Goal: Task Accomplishment & Management: Manage account settings

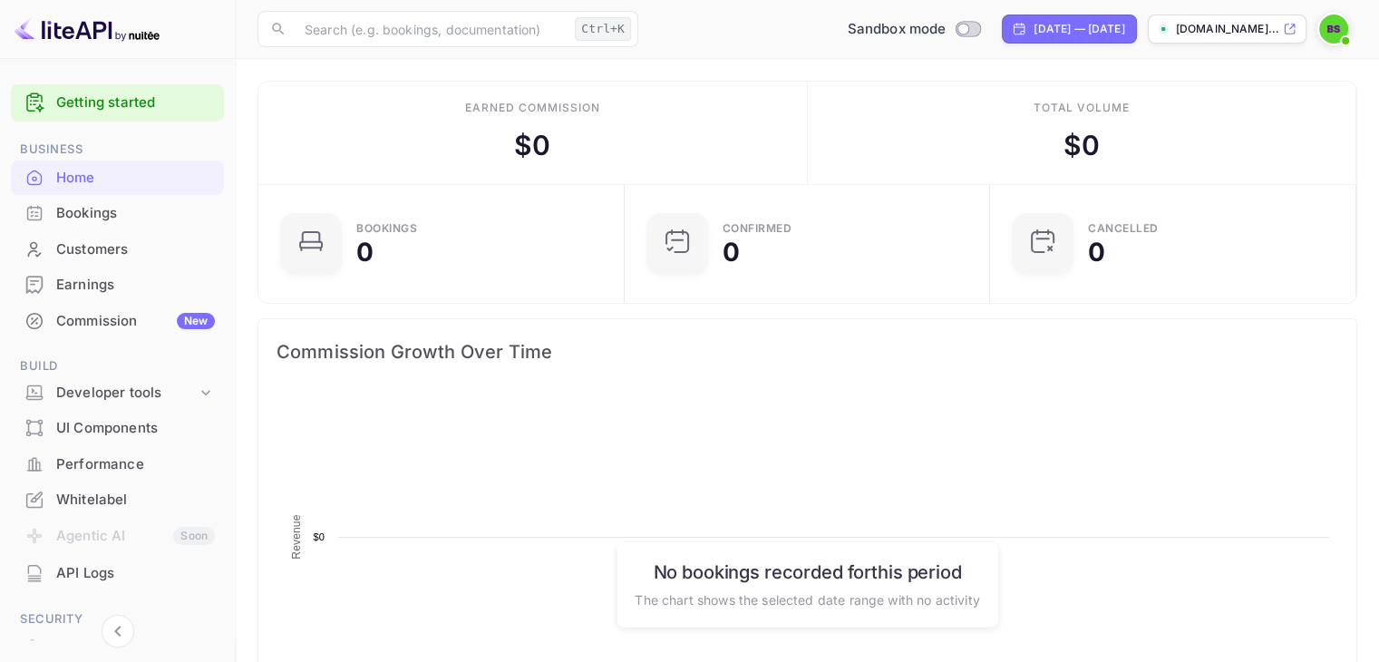
scroll to position [281, 341]
click at [1222, 37] on div "[DOMAIN_NAME]..." at bounding box center [1227, 29] width 159 height 29
click at [1329, 30] on img at bounding box center [1333, 29] width 29 height 29
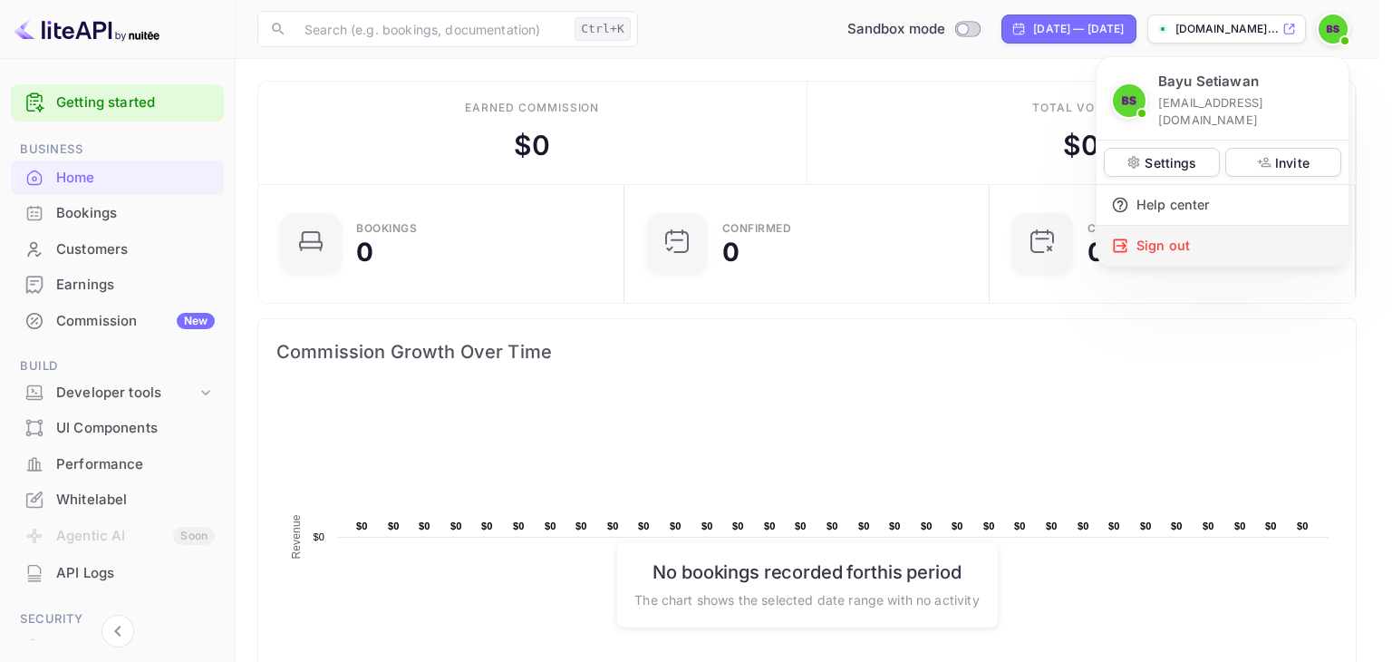
click at [1193, 227] on div "Sign out" at bounding box center [1223, 246] width 252 height 40
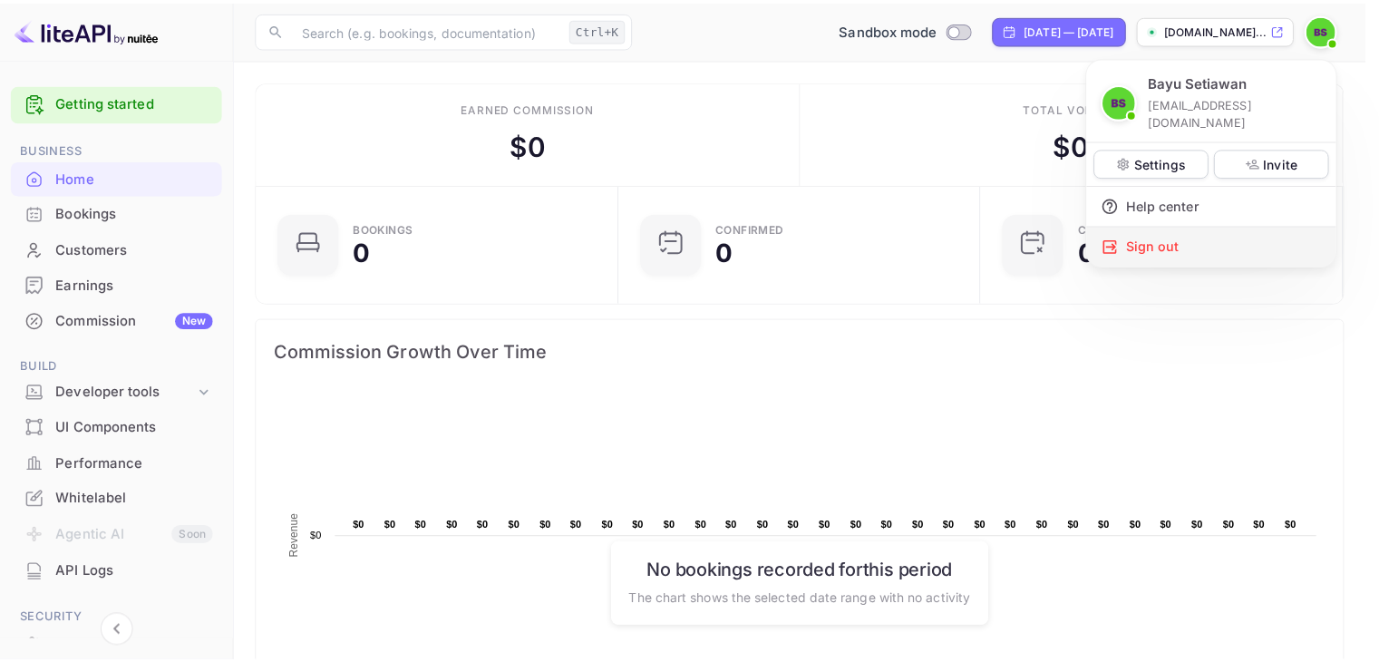
scroll to position [15, 15]
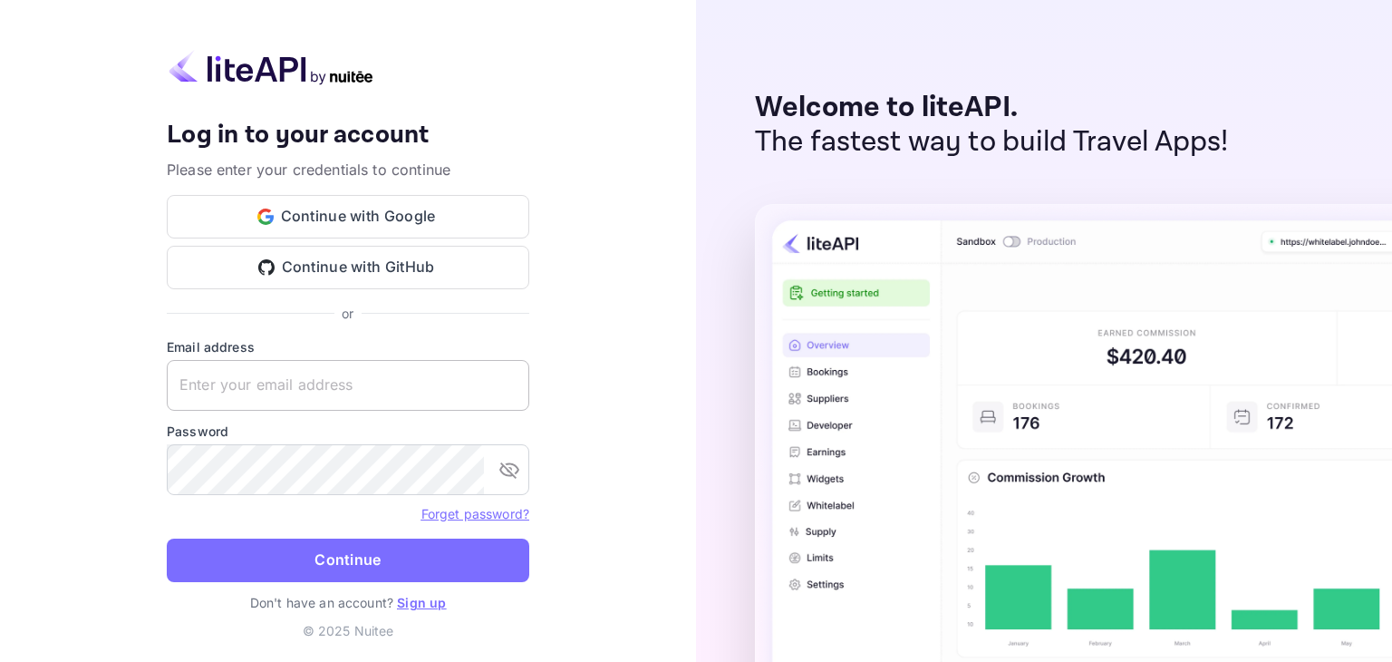
click at [323, 385] on input "text" at bounding box center [348, 385] width 363 height 51
type input "[EMAIL_ADDRESS][DOMAIN_NAME]"
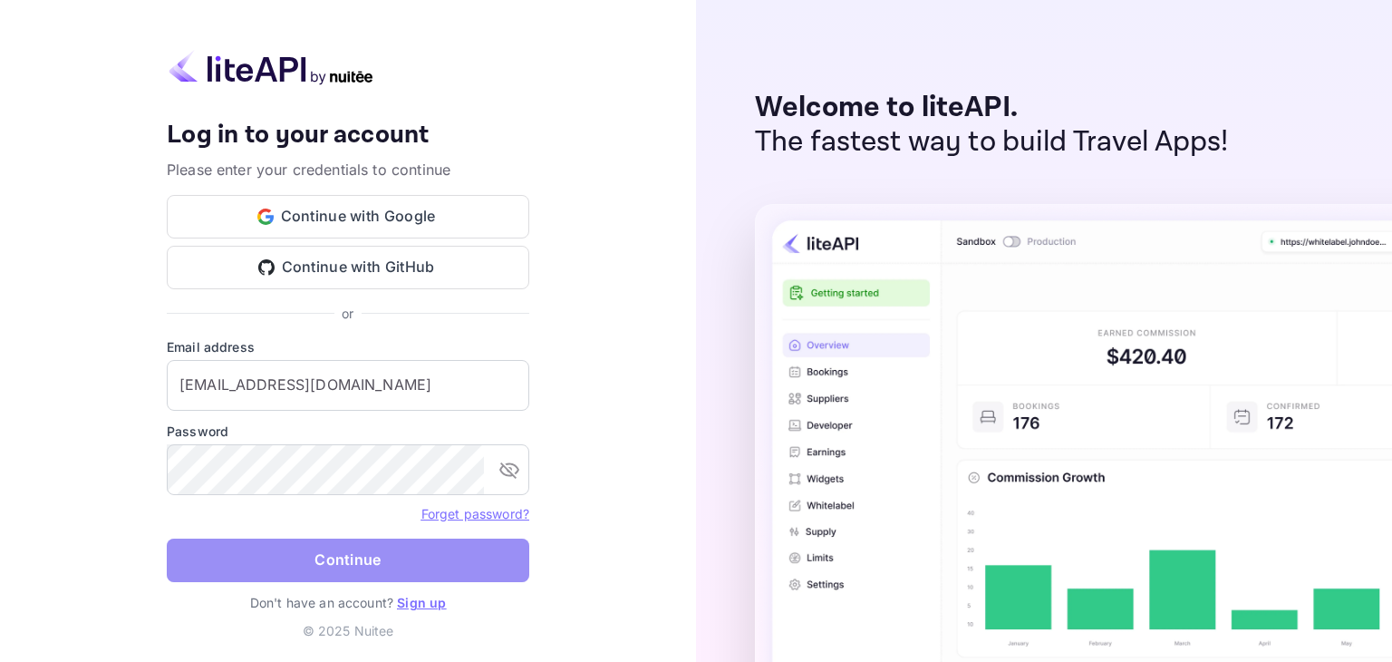
click at [358, 558] on button "Continue" at bounding box center [348, 560] width 363 height 44
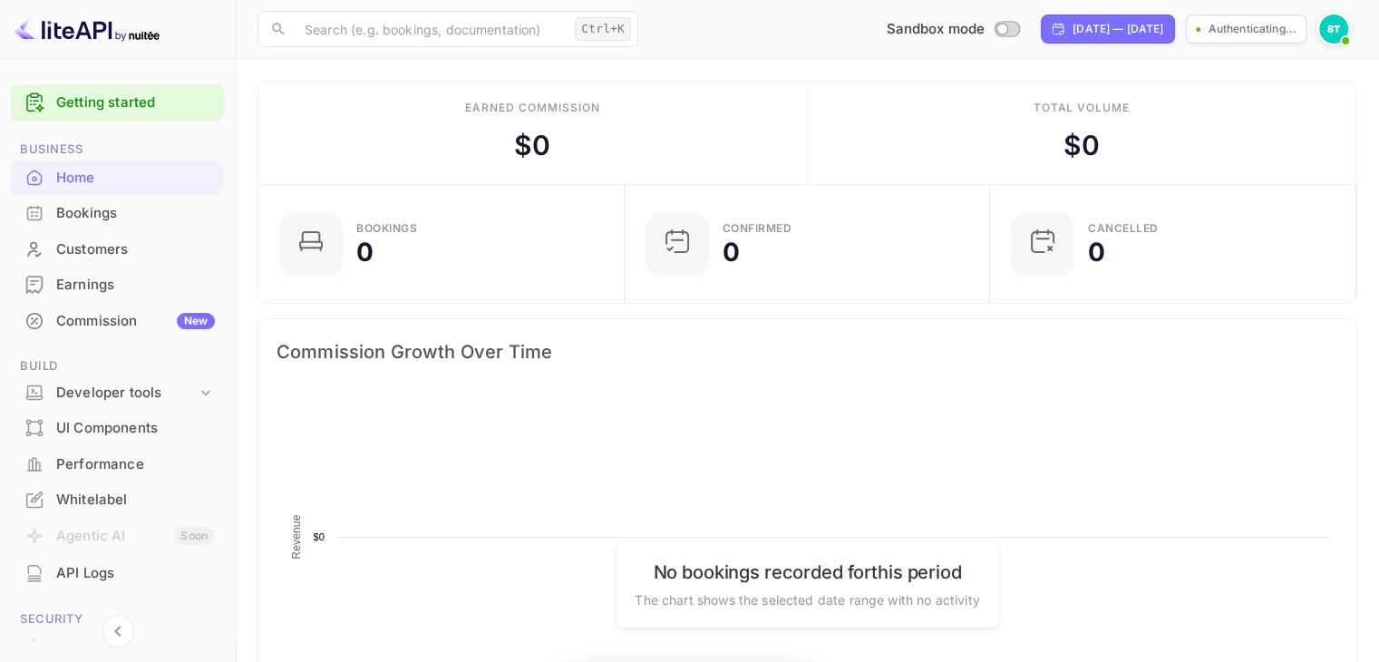
scroll to position [281, 341]
